Goal: Task Accomplishment & Management: Manage account settings

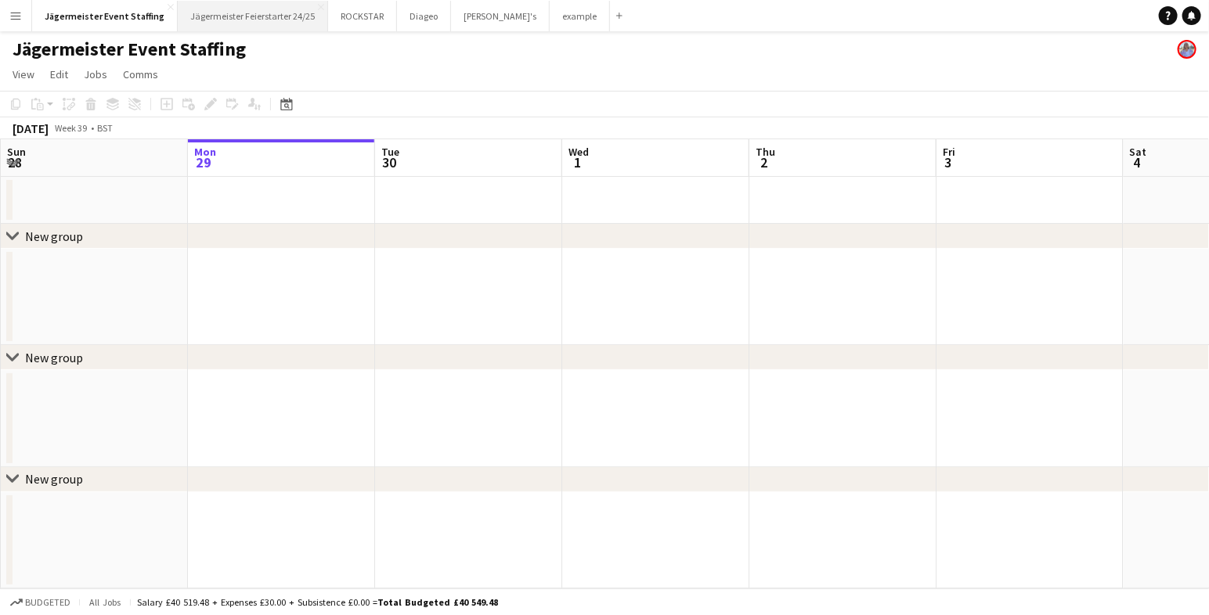
click at [252, 19] on button "Jägermeister Feierstarter 24/25 Close" at bounding box center [253, 16] width 150 height 31
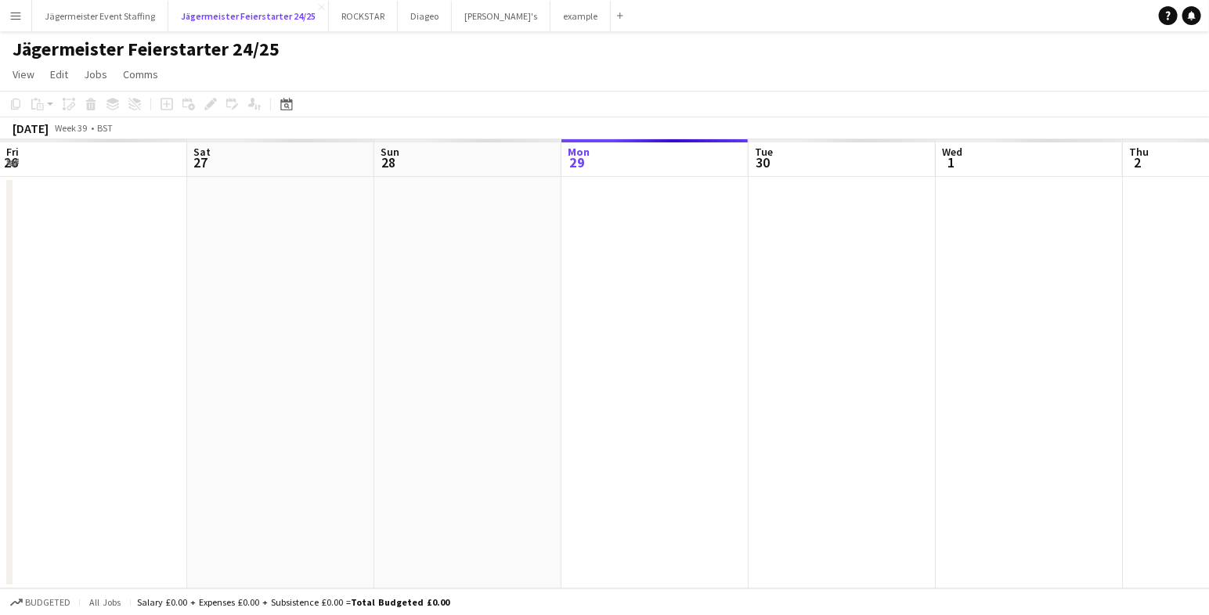
scroll to position [0, 374]
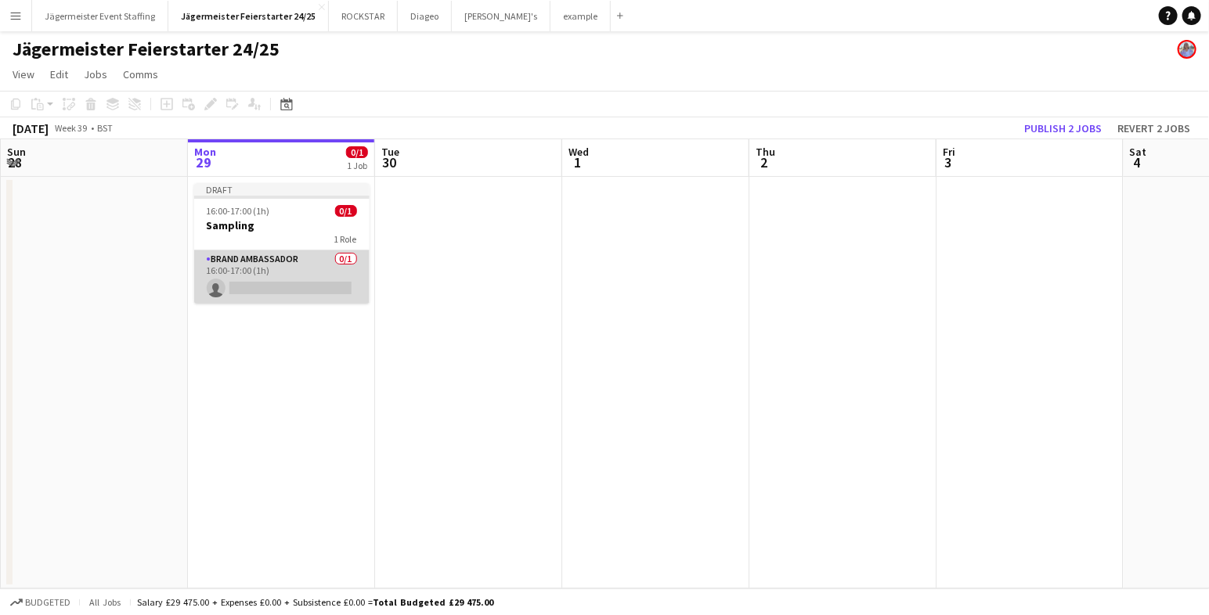
click at [292, 287] on app-card-role "Brand Ambassador 0/1 16:00-17:00 (1h) single-neutral-actions" at bounding box center [281, 277] width 175 height 53
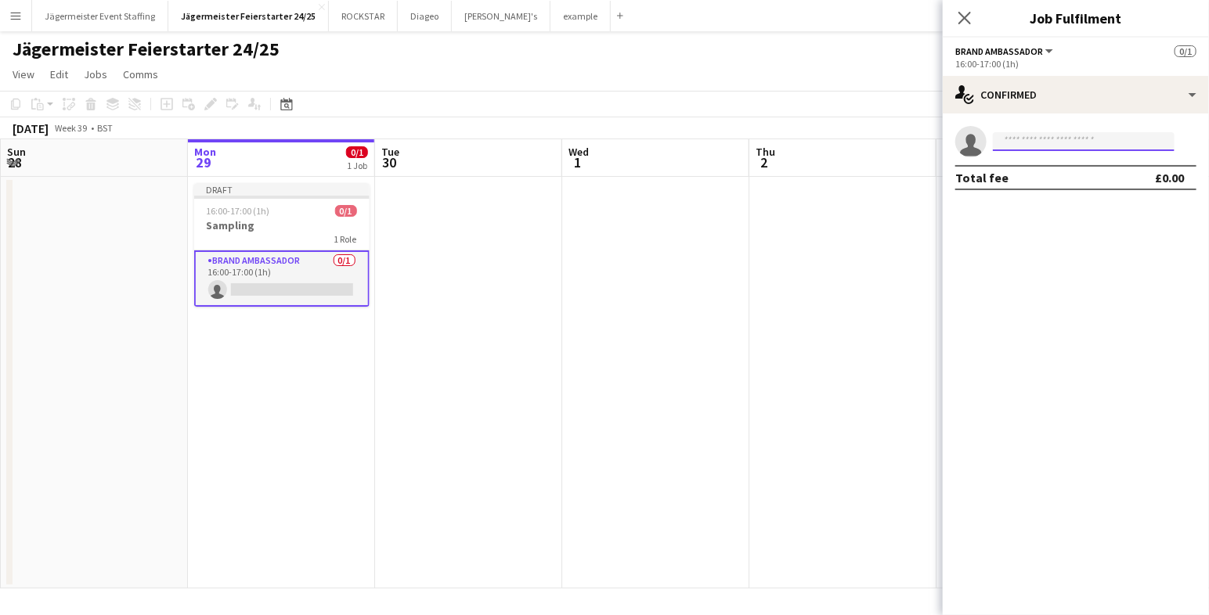
click at [1070, 140] on input at bounding box center [1084, 141] width 182 height 19
type input "******"
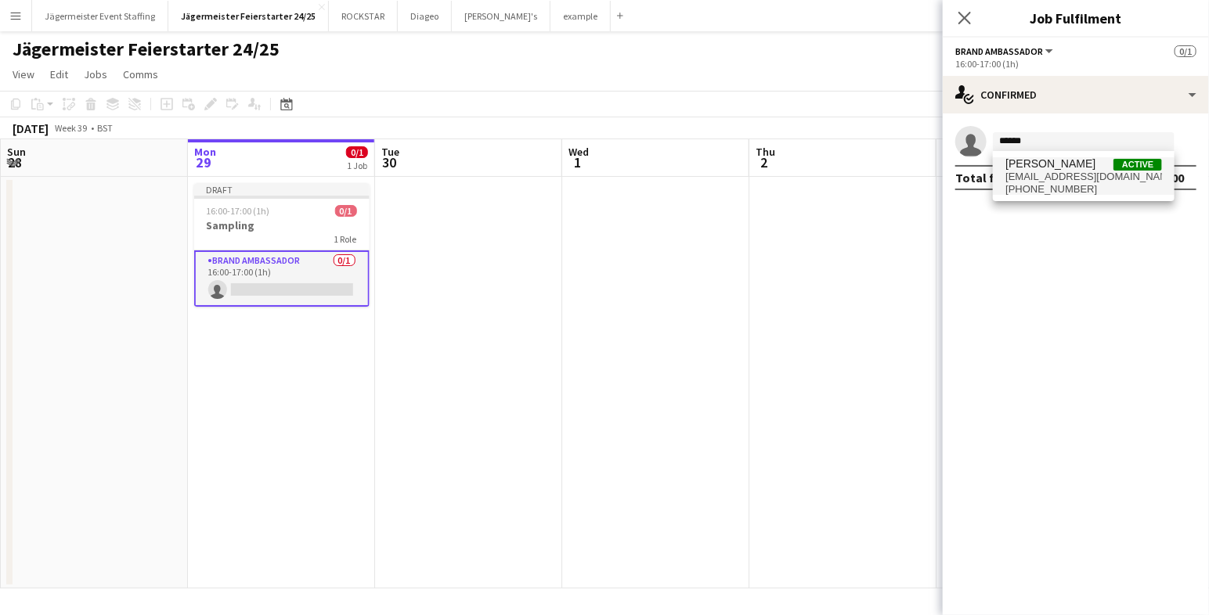
click at [1138, 171] on span "[EMAIL_ADDRESS][DOMAIN_NAME]" at bounding box center [1083, 177] width 157 height 13
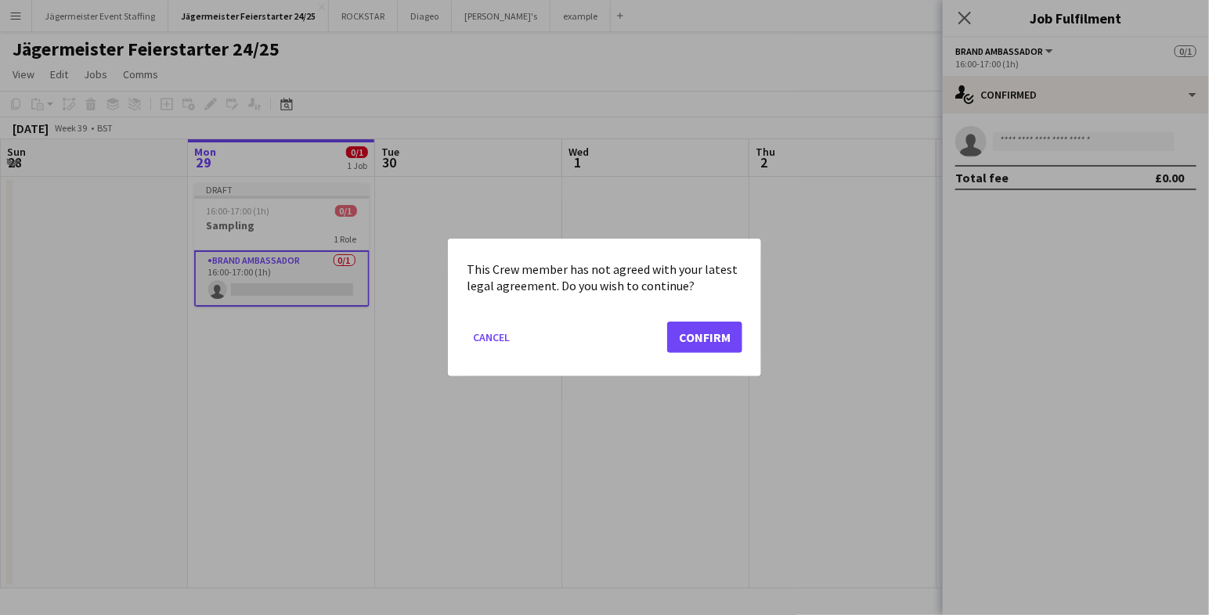
click at [518, 341] on mat-dialog-actions "Cancel Confirm" at bounding box center [605, 343] width 276 height 67
click at [498, 335] on button "Cancel" at bounding box center [491, 337] width 49 height 25
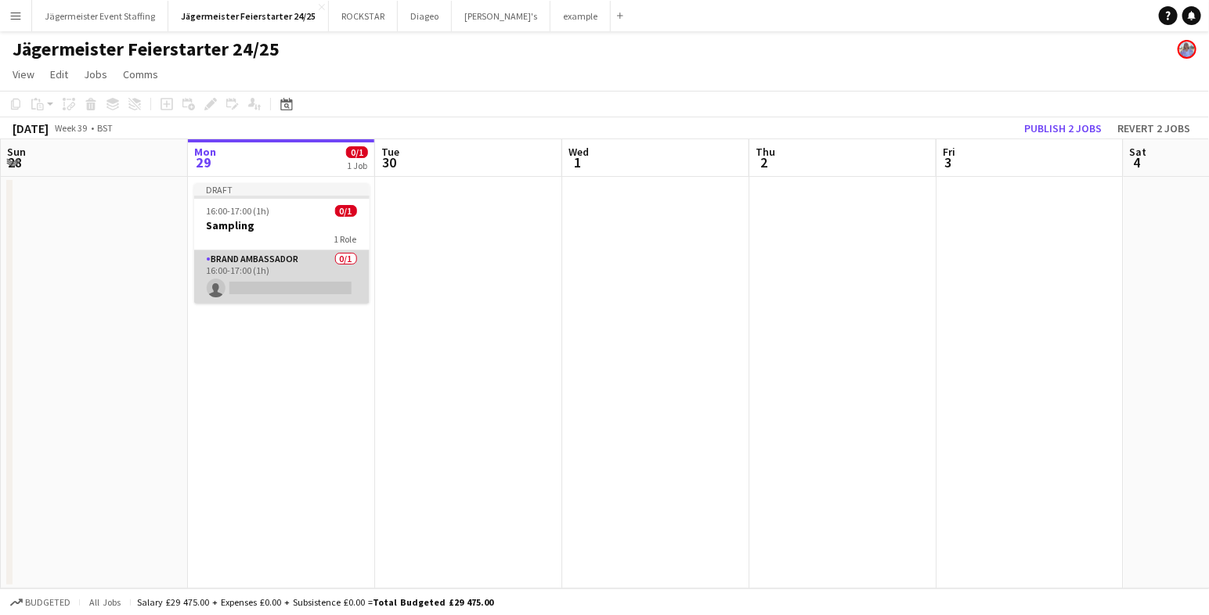
click at [314, 288] on app-card-role "Brand Ambassador 0/1 16:00-17:00 (1h) single-neutral-actions" at bounding box center [281, 277] width 175 height 53
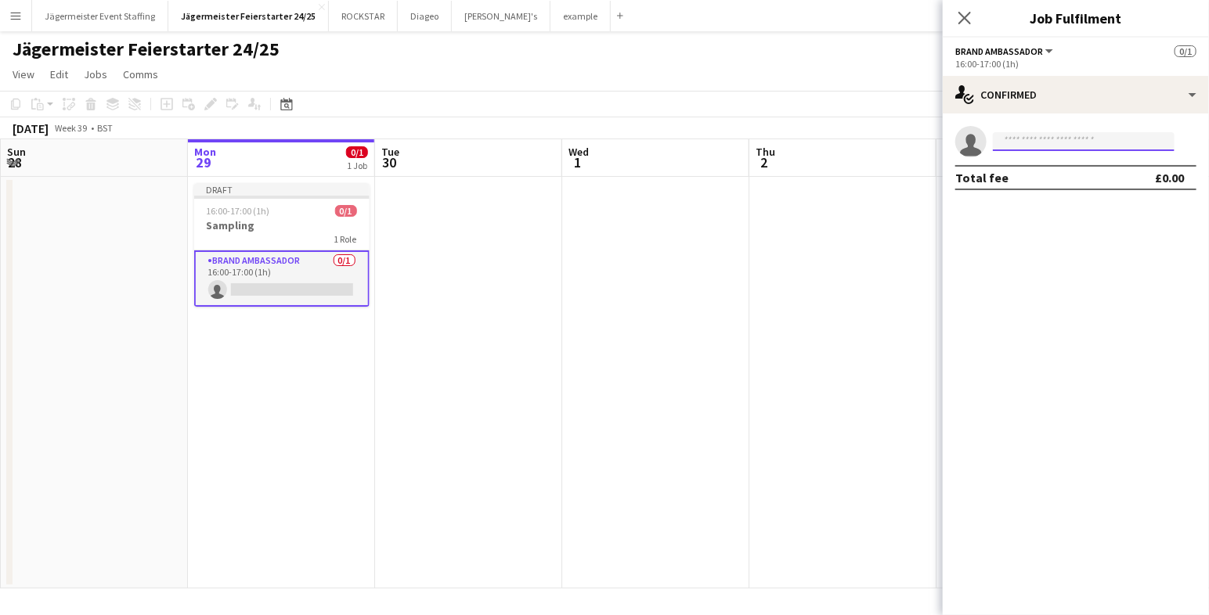
click at [1091, 142] on input at bounding box center [1084, 141] width 182 height 19
type input "*****"
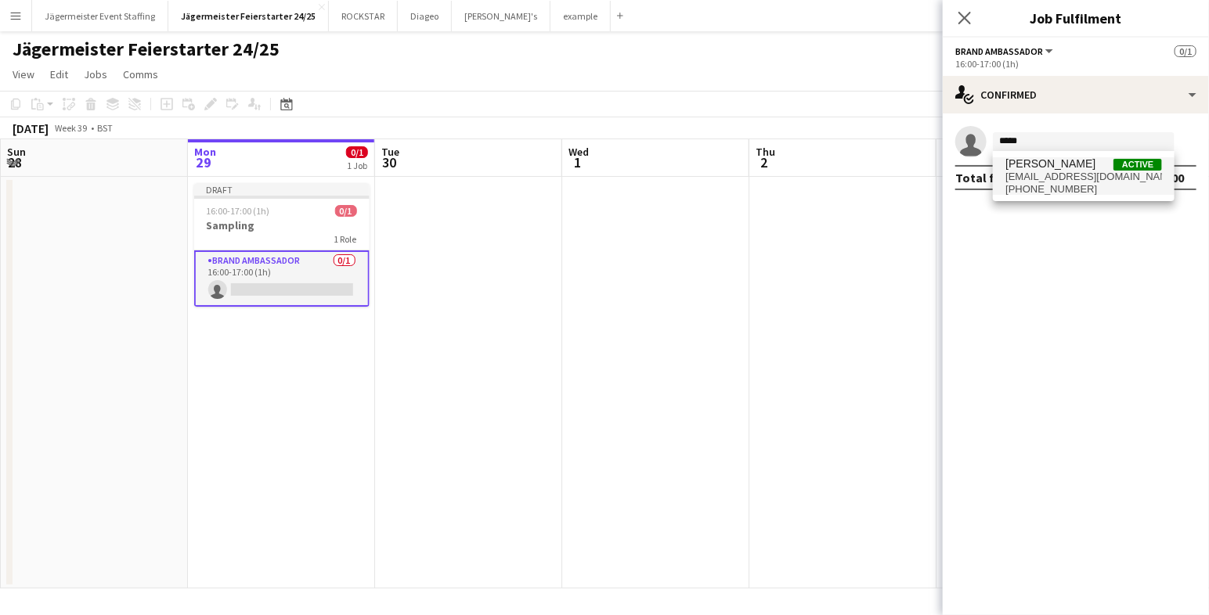
click at [1131, 171] on span "[EMAIL_ADDRESS][DOMAIN_NAME]" at bounding box center [1083, 177] width 157 height 13
